Goal: Check status

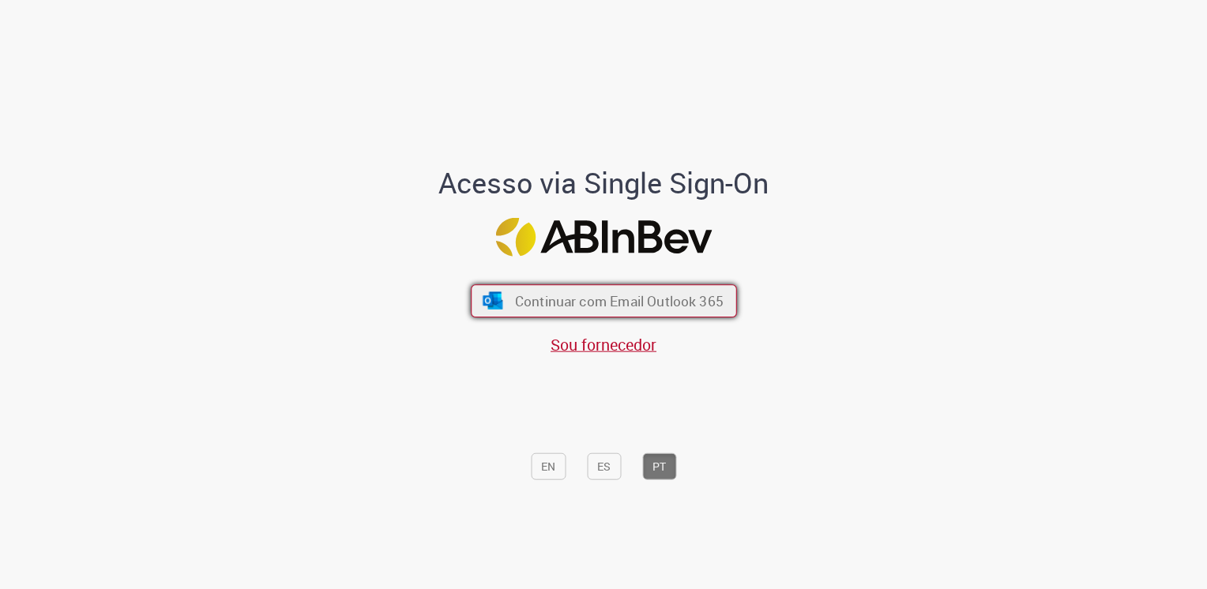
click at [625, 293] on span "Continuar com Email Outlook 365" at bounding box center [618, 300] width 208 height 18
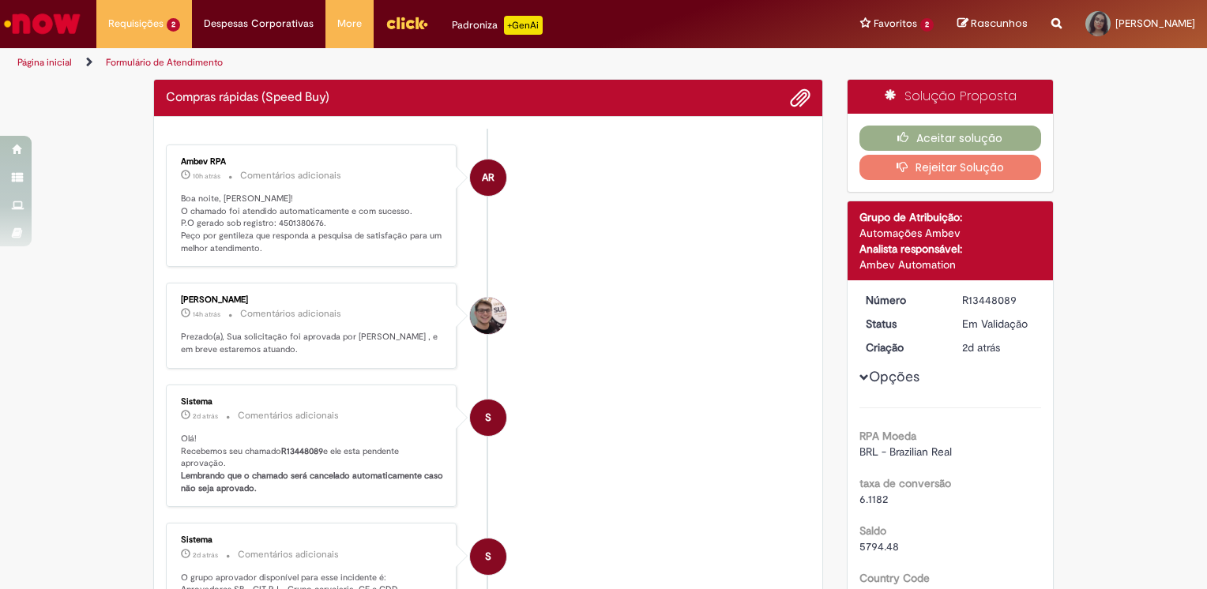
click at [285, 225] on p "Boa noite, [PERSON_NAME]! O chamado foi atendido automaticamente e com sucesso.…" at bounding box center [312, 224] width 263 height 62
click at [285, 225] on p "Boa noite, Jessica! O chamado foi atendido automaticamente e com sucesso. P.O g…" at bounding box center [312, 224] width 263 height 62
copy p "4501380676"
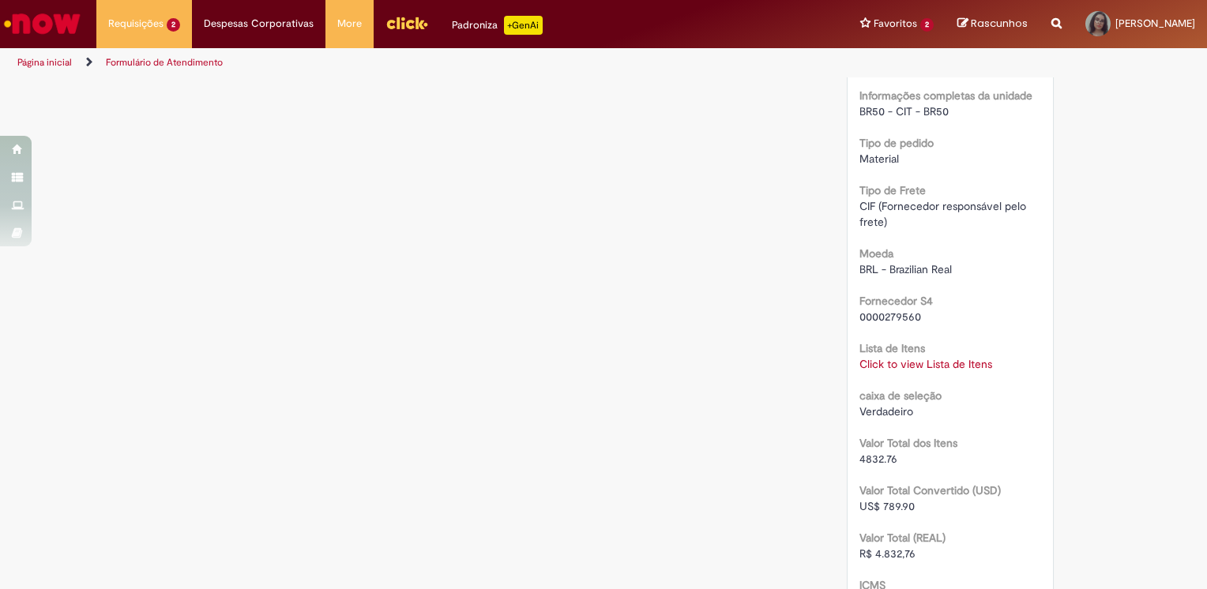
scroll to position [1272, 0]
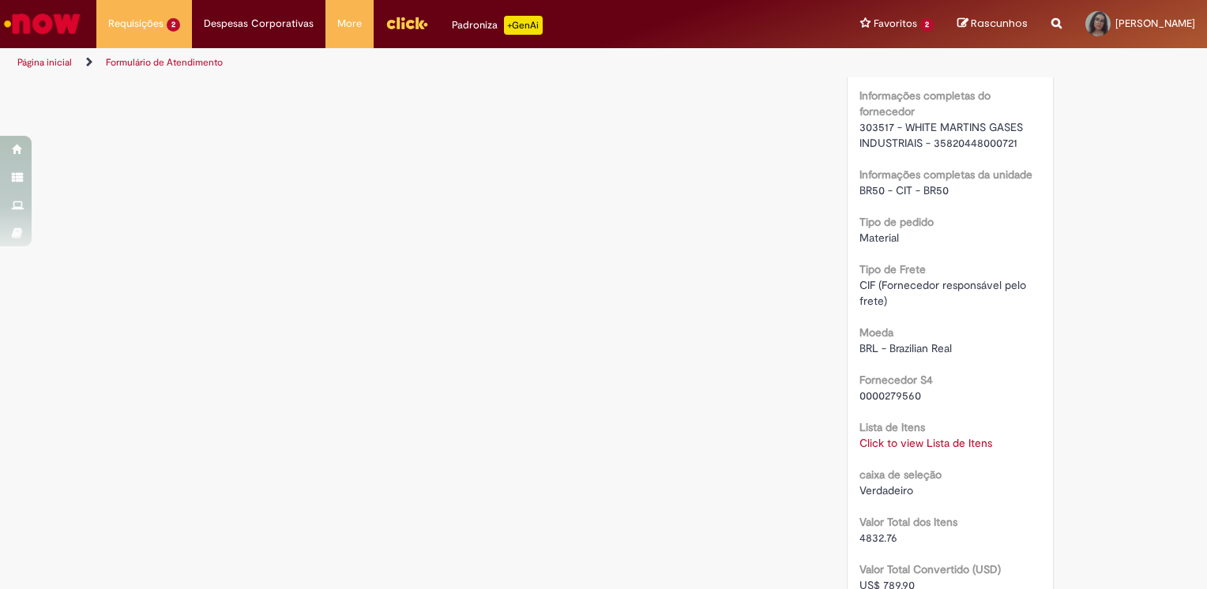
click at [888, 449] on div "Click to view Lista de Itens Click to view Lista de Itens" at bounding box center [950, 443] width 182 height 16
click at [885, 439] on link "Click to view Lista de Itens" at bounding box center [925, 443] width 133 height 14
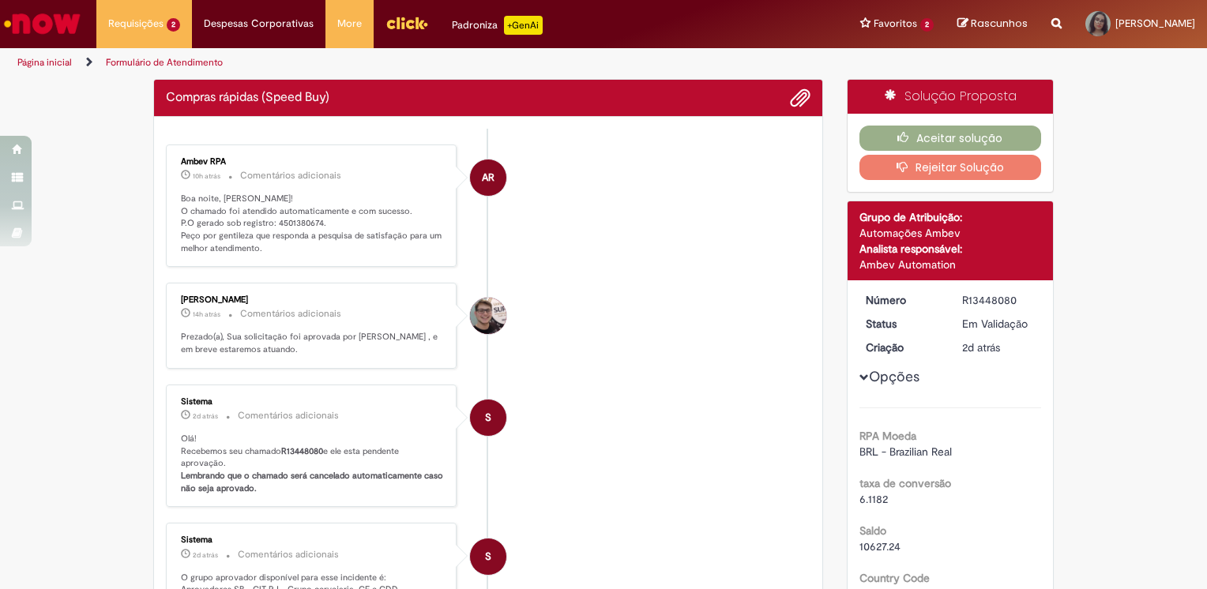
click at [294, 219] on p "Boa noite, [PERSON_NAME]! O chamado foi atendido automaticamente e com sucesso.…" at bounding box center [312, 224] width 263 height 62
click at [294, 218] on p "Boa noite, [PERSON_NAME]! O chamado foi atendido automaticamente e com sucesso.…" at bounding box center [312, 224] width 263 height 62
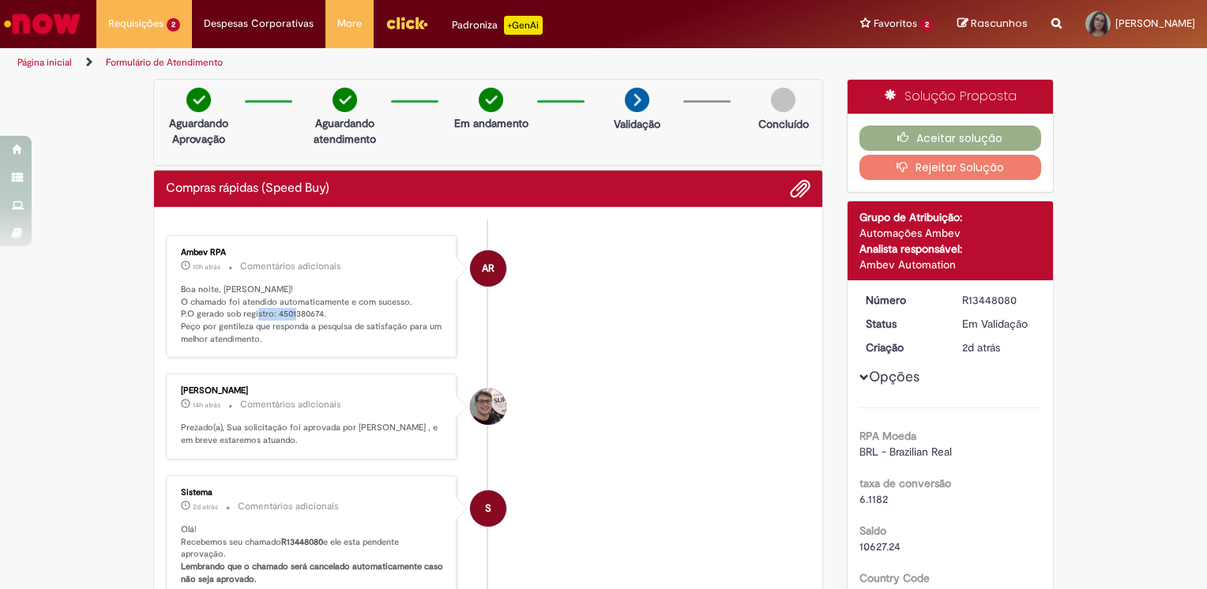
copy p "4501380674"
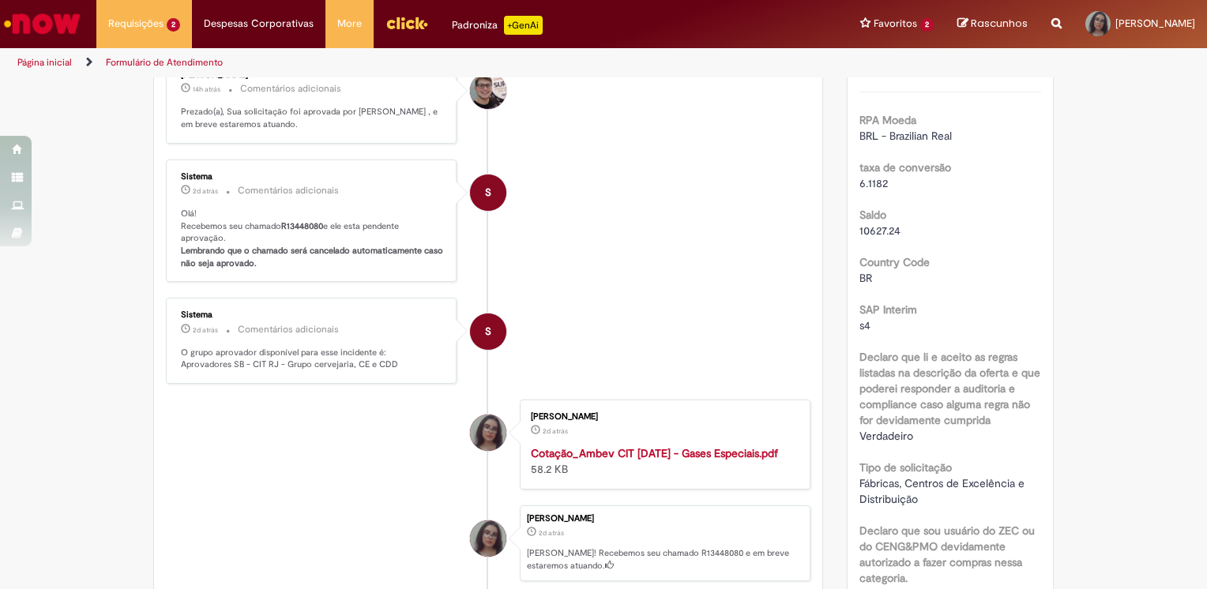
scroll to position [632, 0]
